Goal: Find specific page/section: Find specific page/section

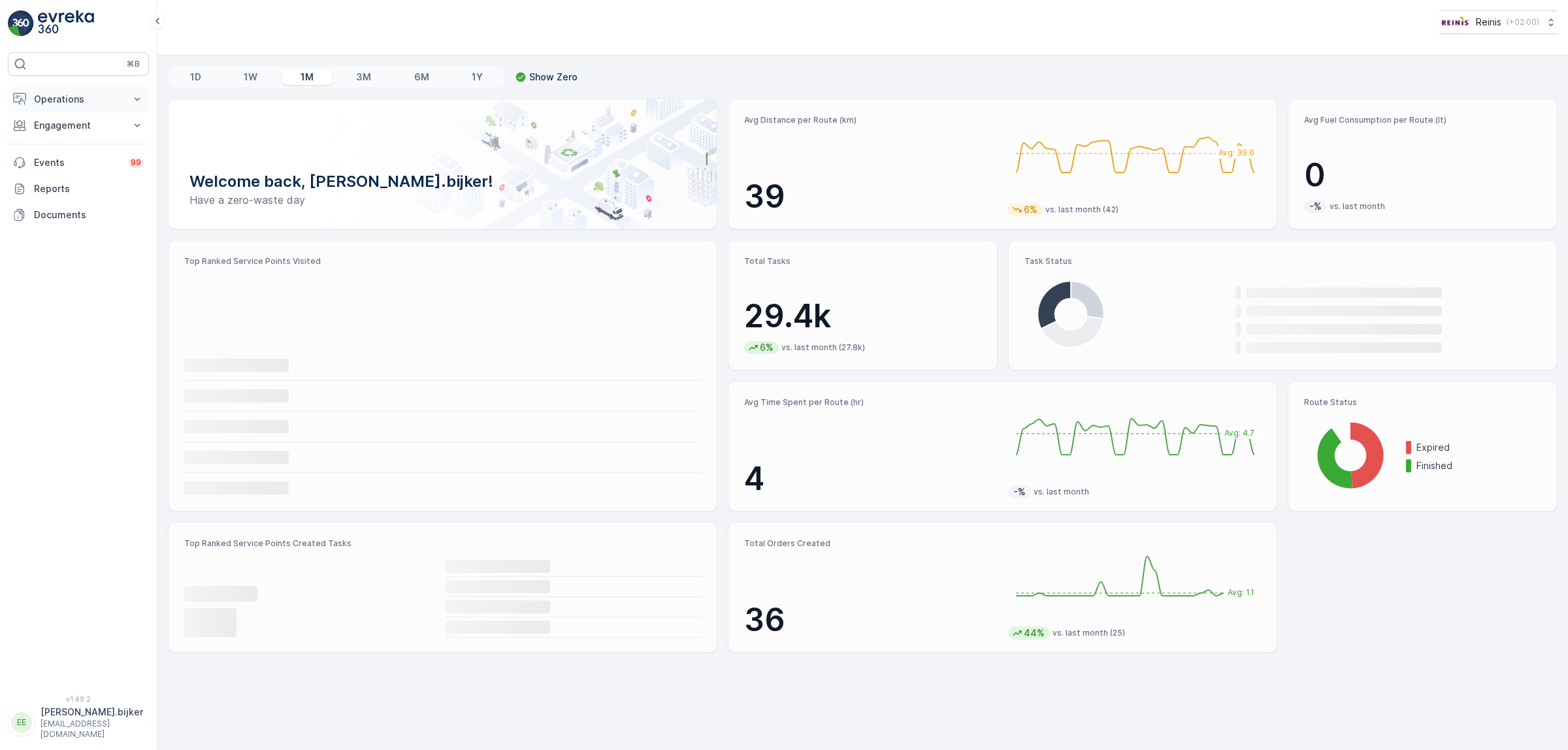
click at [66, 98] on p "Operations" at bounding box center [78, 99] width 89 height 13
click at [85, 158] on p "Routes & Tasks" at bounding box center [66, 158] width 67 height 13
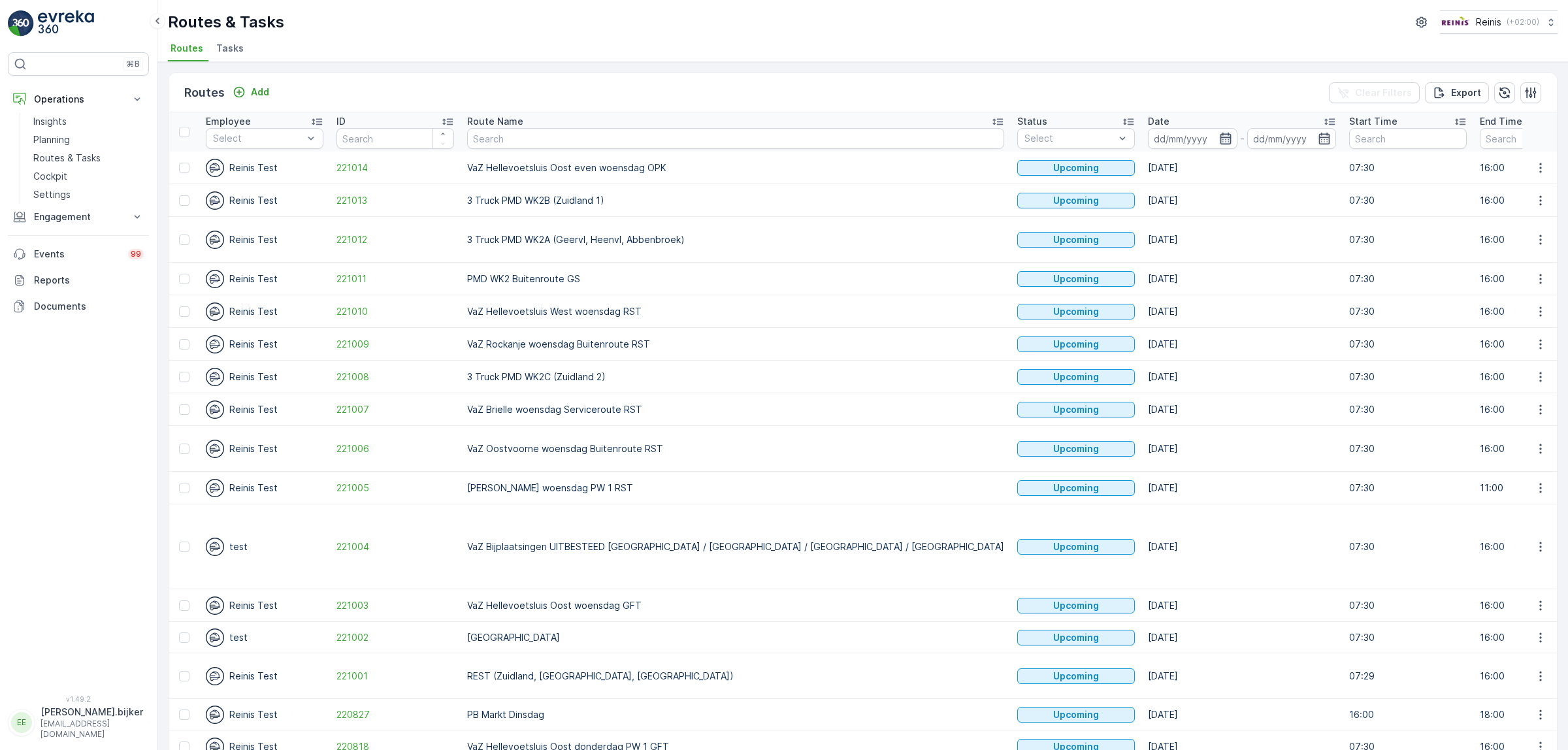
click at [1220, 141] on icon "button" at bounding box center [1226, 138] width 13 height 13
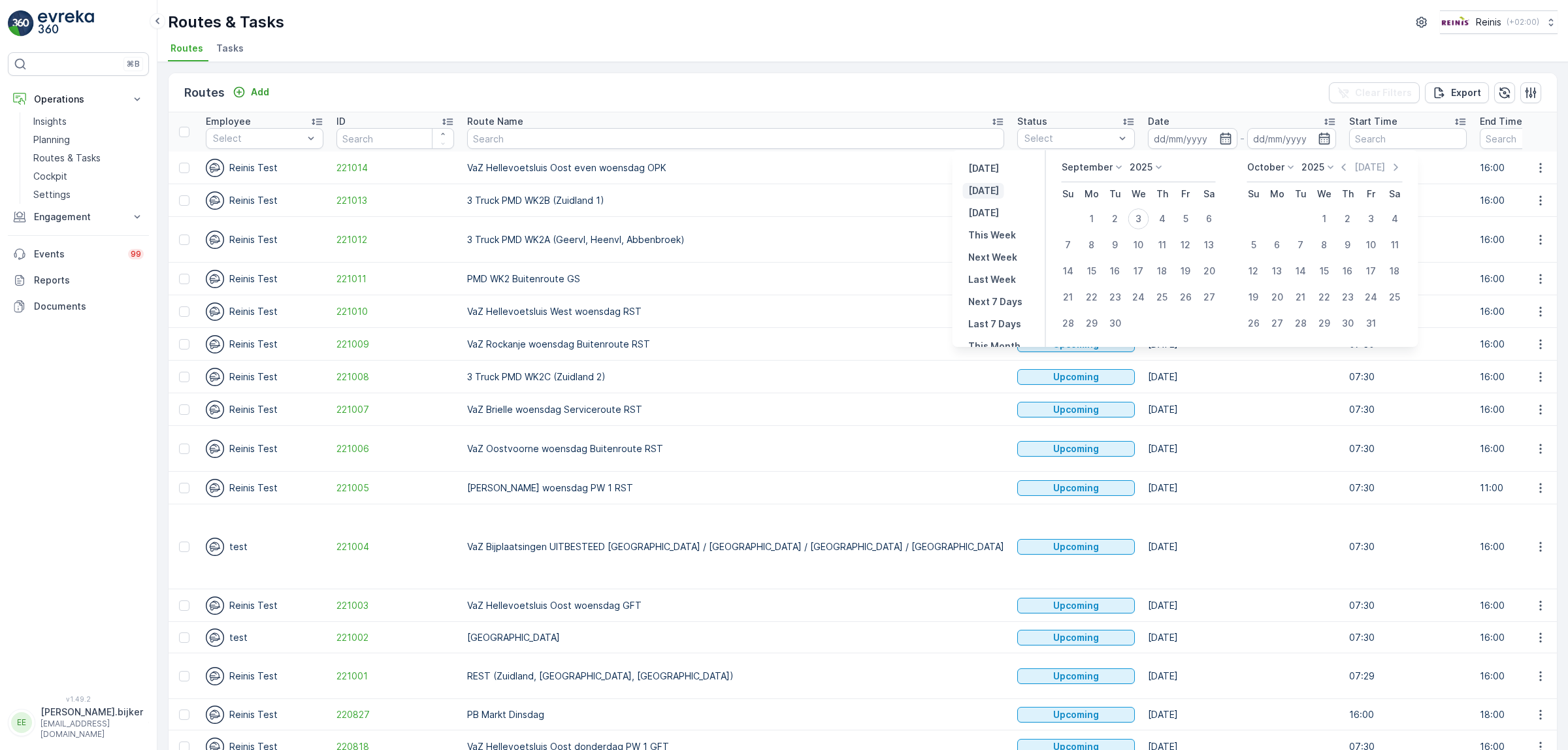
click at [992, 191] on p "[DATE]" at bounding box center [984, 191] width 30 height 13
type input "[DATE]"
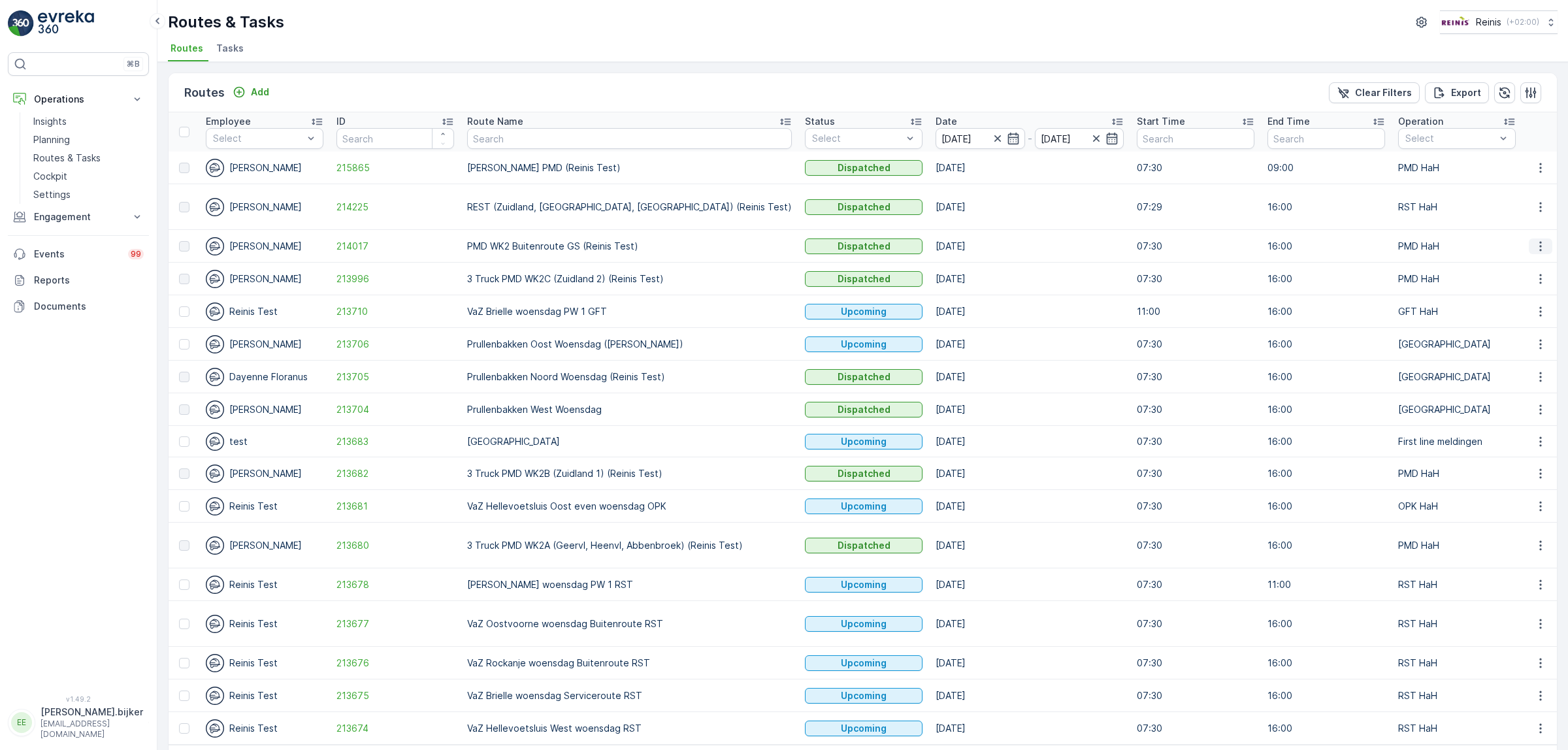
click at [1544, 238] on button "button" at bounding box center [1541, 246] width 24 height 16
click at [1533, 250] on span "See More Details" at bounding box center [1510, 251] width 76 height 13
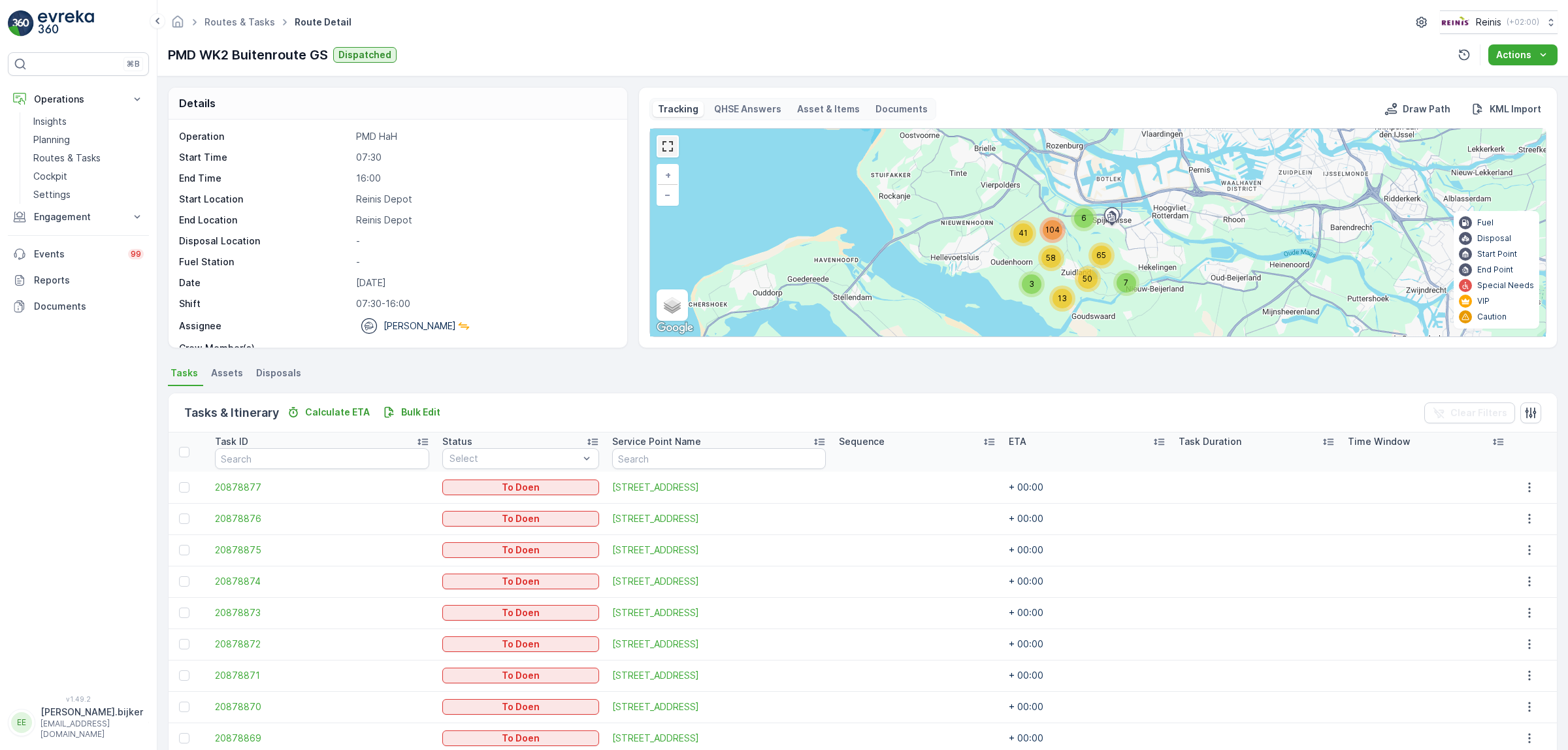
click at [665, 151] on link at bounding box center [668, 147] width 19 height 19
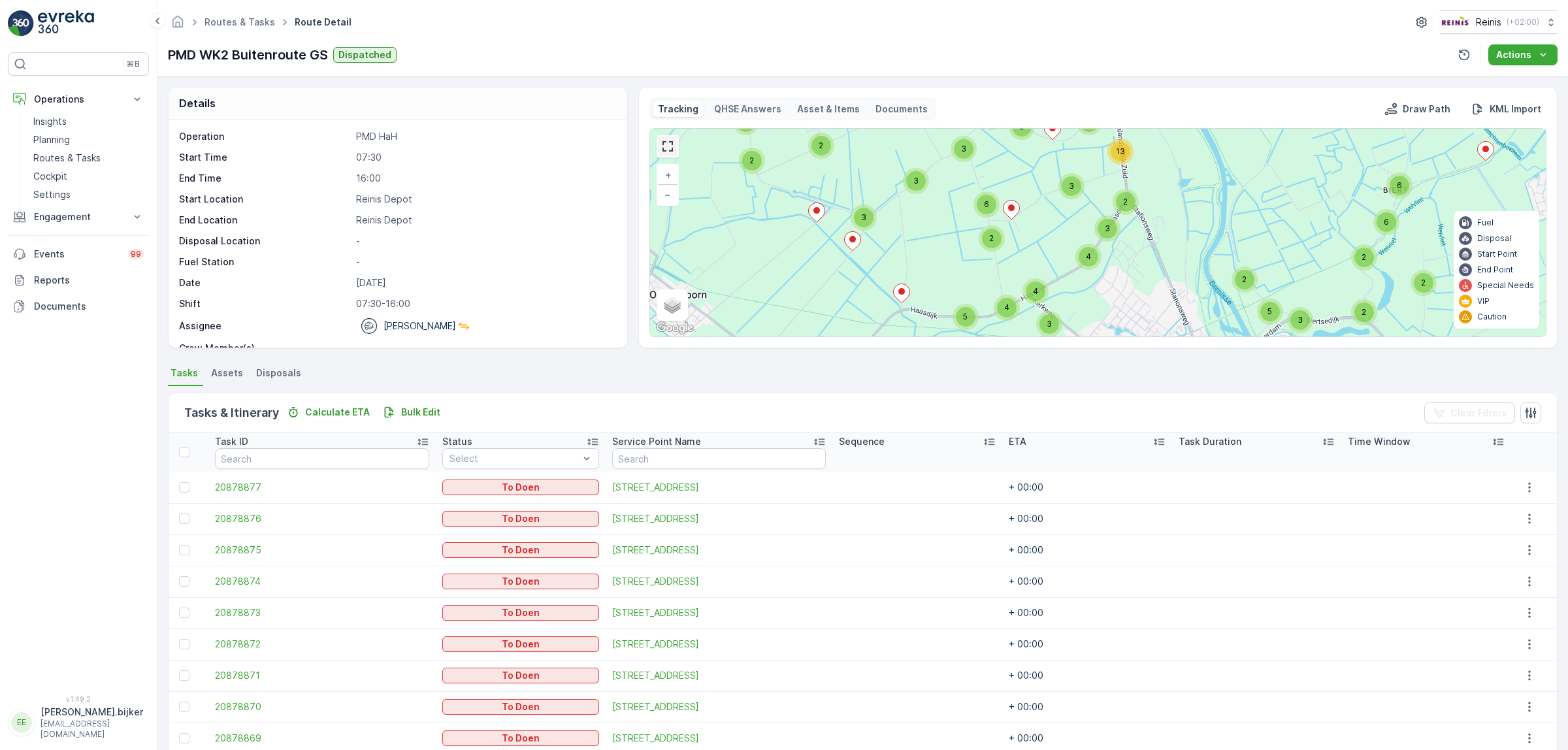
click at [669, 150] on link at bounding box center [668, 147] width 19 height 19
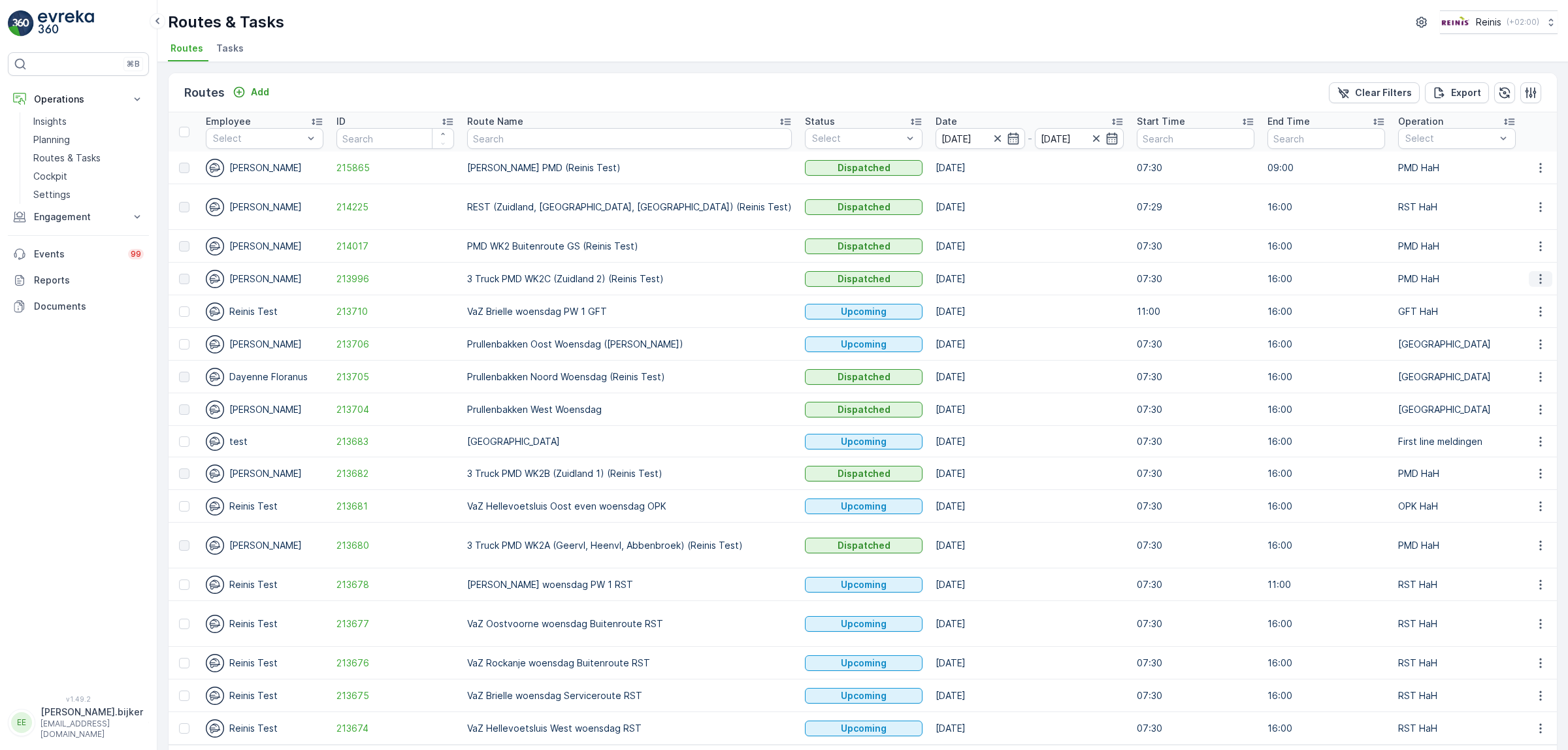
drag, startPoint x: 1536, startPoint y: 259, endPoint x: 1541, endPoint y: 270, distance: 12.1
click at [1536, 272] on icon "button" at bounding box center [1540, 279] width 13 height 13
click at [1543, 283] on span "See More Details" at bounding box center [1510, 284] width 76 height 13
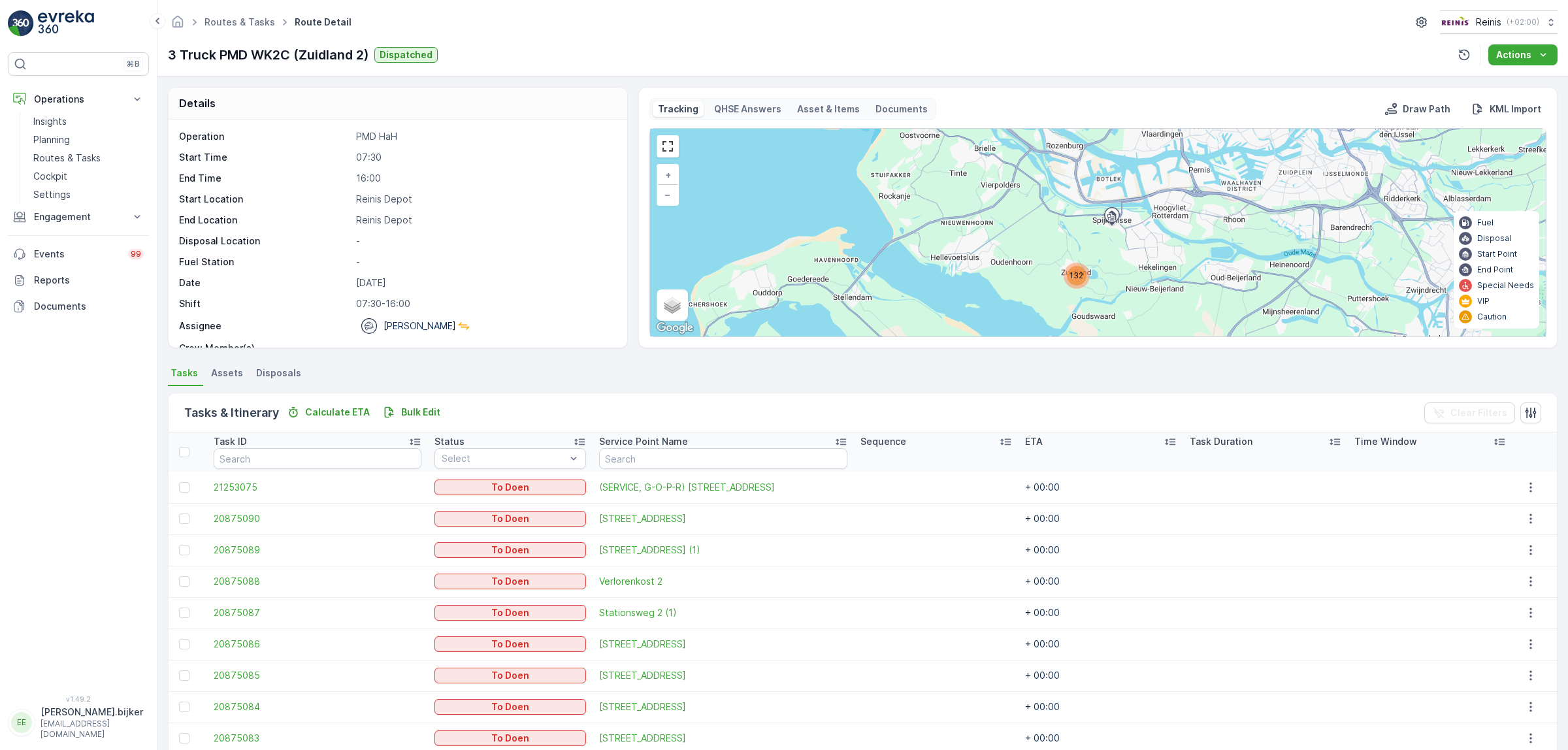
click at [664, 135] on div "132 + − Satellite Roadmap Terrain Hybrid Leaflet Keyboard shortcuts Map Data Ma…" at bounding box center [1098, 232] width 896 height 208
click at [667, 147] on link at bounding box center [668, 147] width 19 height 19
